Goal: Task Accomplishment & Management: Manage account settings

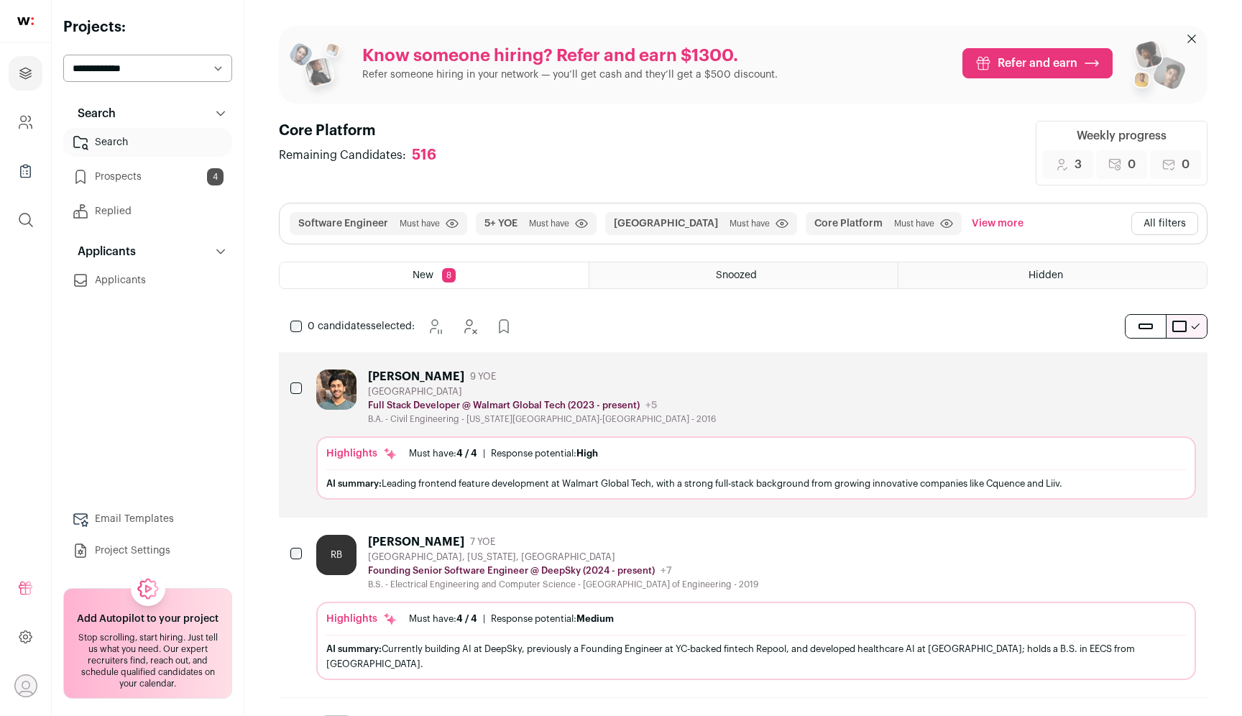
scroll to position [275, 0]
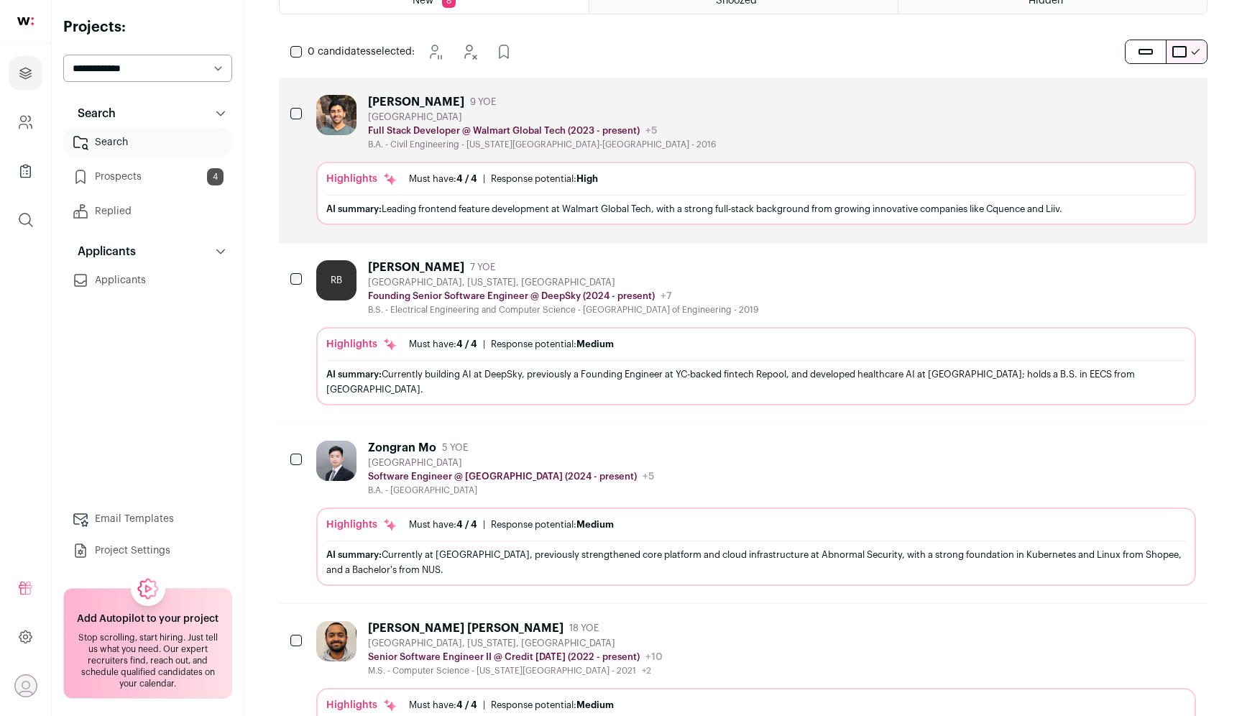
click at [167, 177] on link "Prospects 4" at bounding box center [147, 176] width 169 height 29
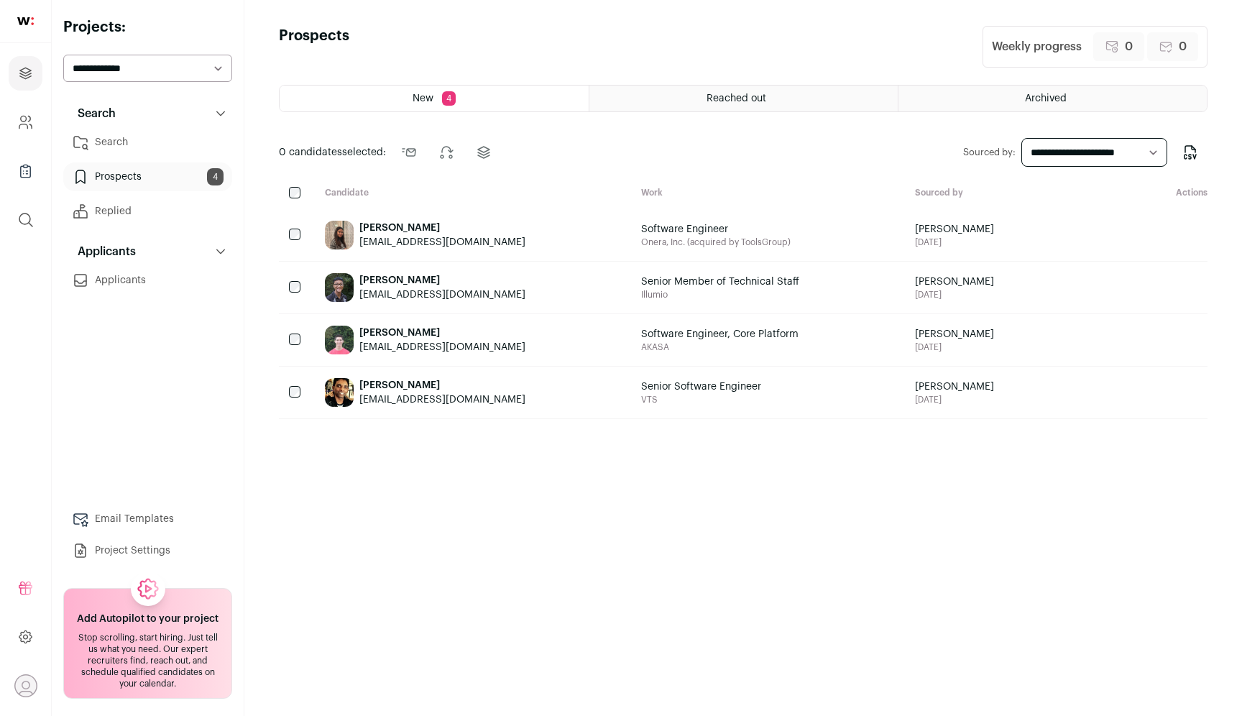
click at [165, 135] on link "Search" at bounding box center [147, 142] width 169 height 29
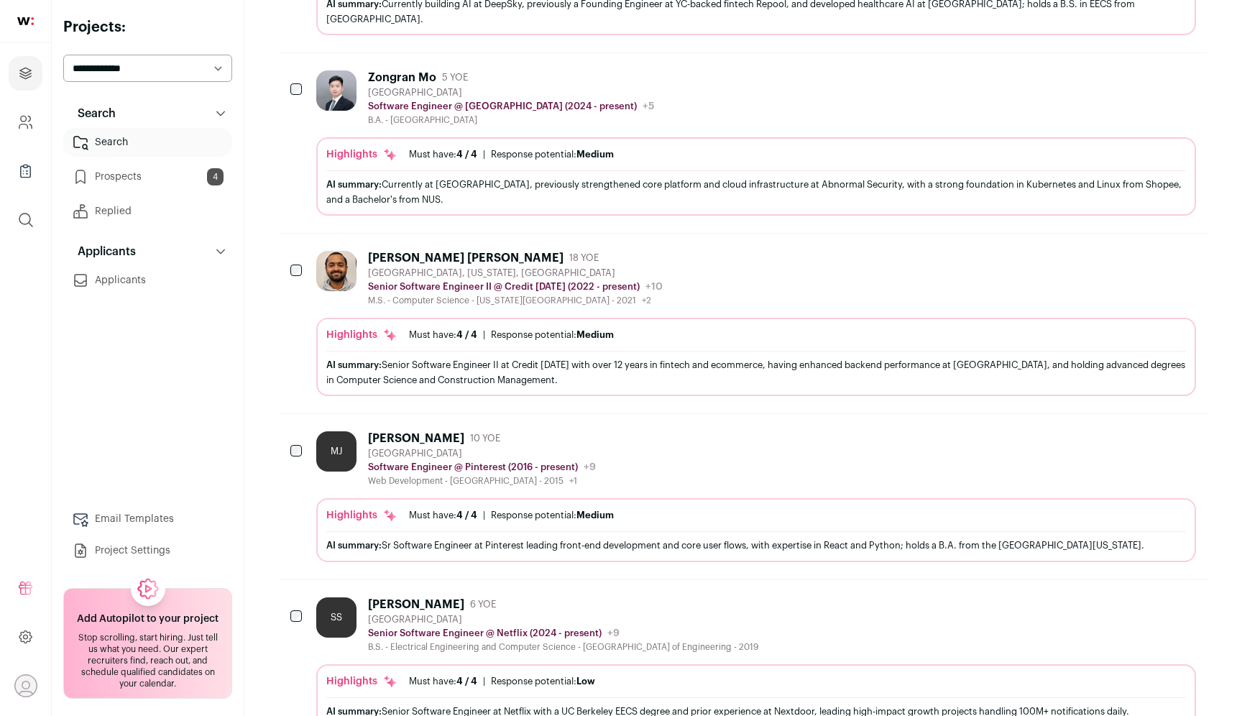
scroll to position [656, 0]
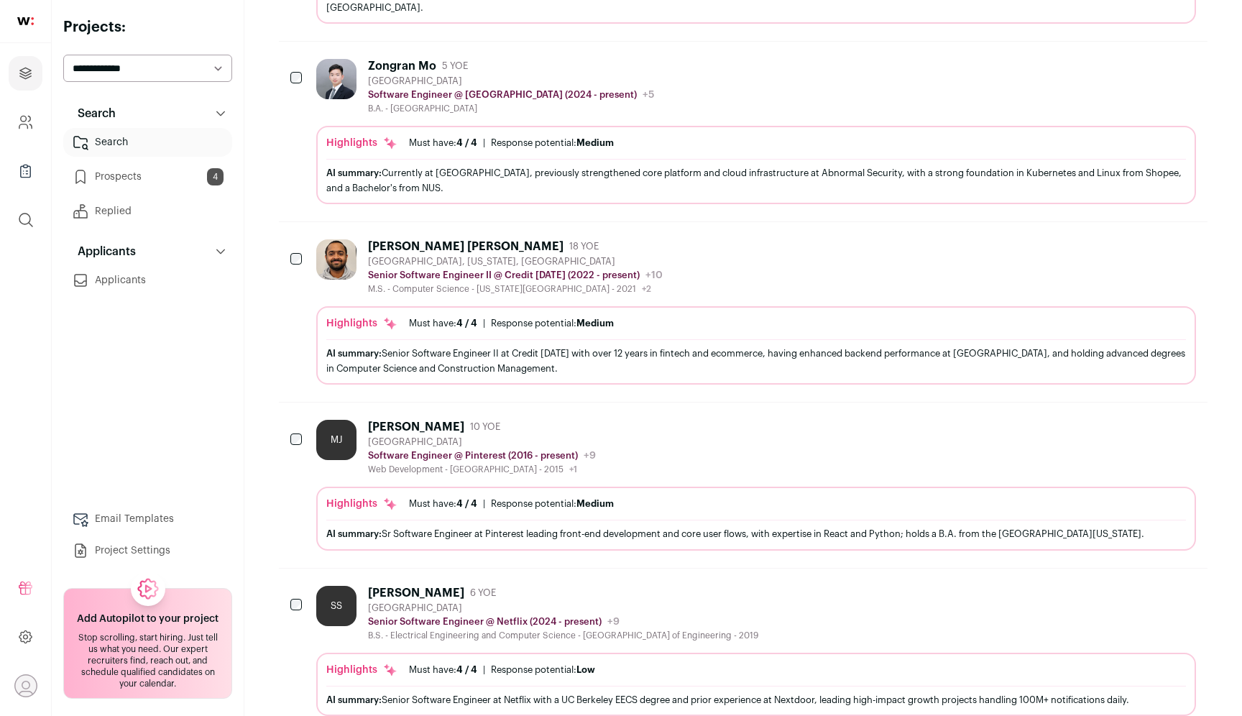
click at [745, 271] on div "[PERSON_NAME] [PERSON_NAME] 18 YOE [GEOGRAPHIC_DATA], [US_STATE], [GEOGRAPHIC_D…" at bounding box center [756, 266] width 880 height 55
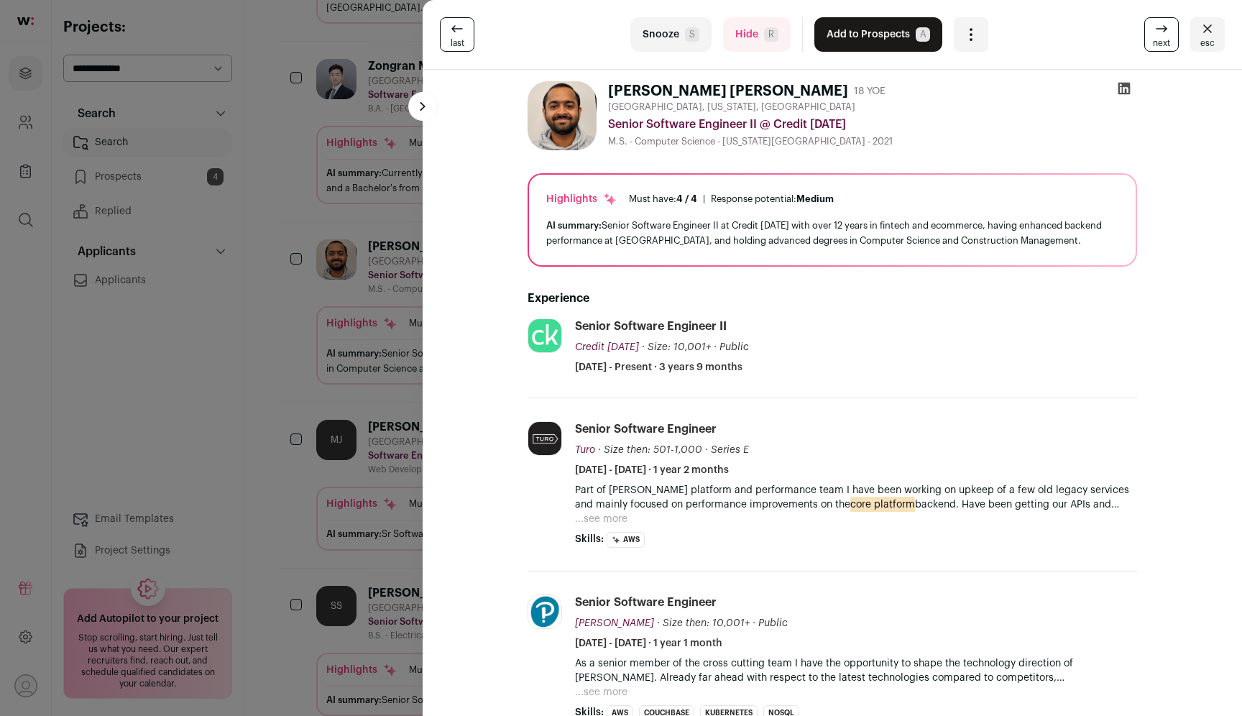
click at [190, 390] on div "last Snooze S Hide R Add to Prospects A Are you sure? [PERSON_NAME] [PERSON_NAM…" at bounding box center [621, 358] width 1242 height 716
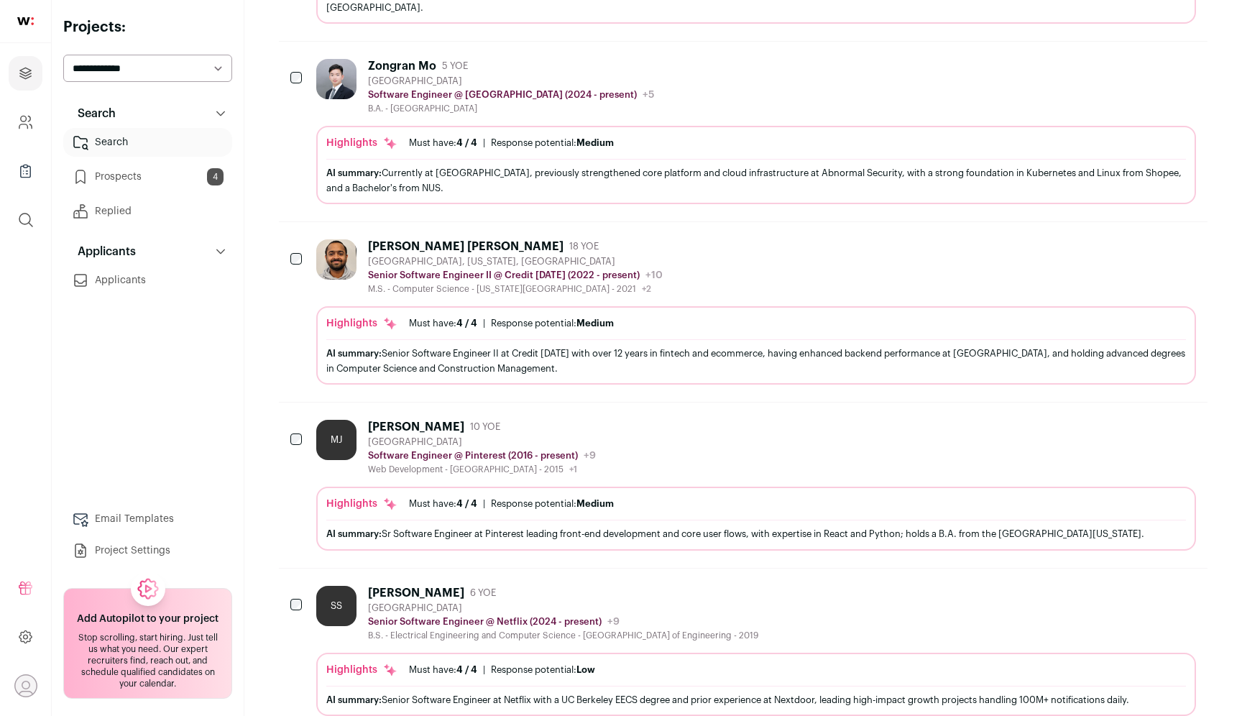
click at [1188, 239] on icon "Add to Prospects" at bounding box center [1183, 245] width 9 height 13
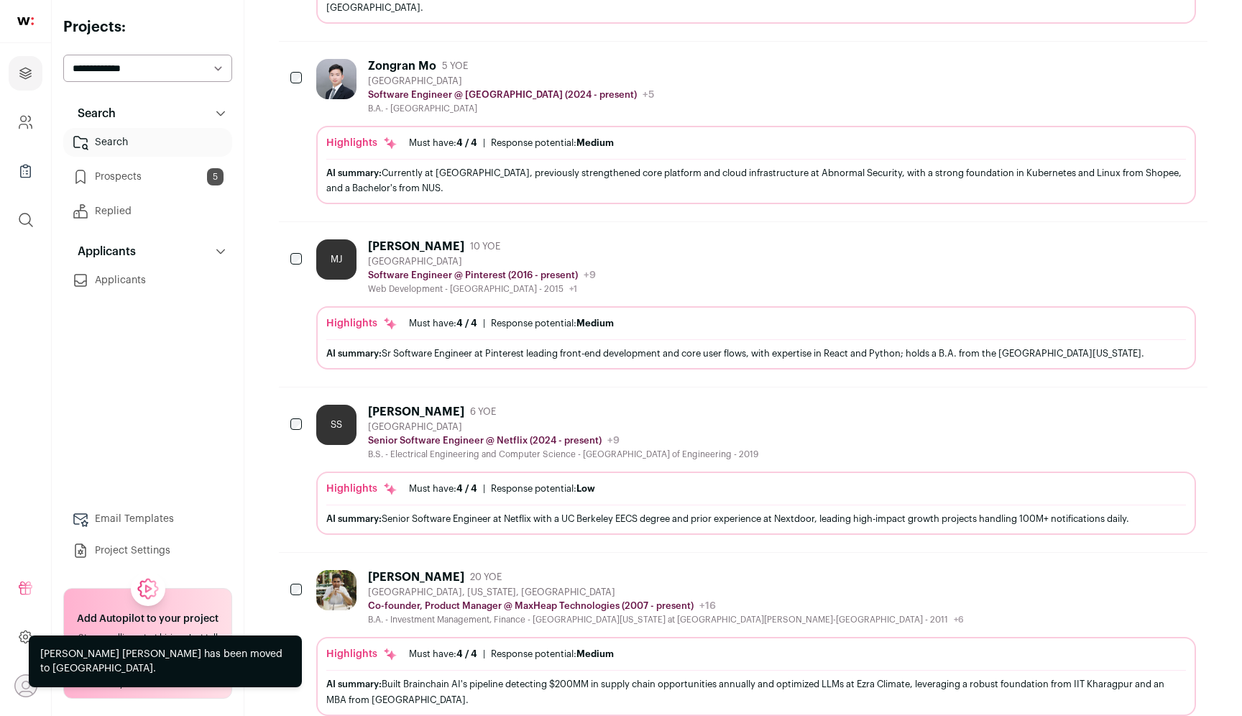
click at [1148, 237] on icon "Hide" at bounding box center [1144, 245] width 17 height 17
